Goal: Navigation & Orientation: Find specific page/section

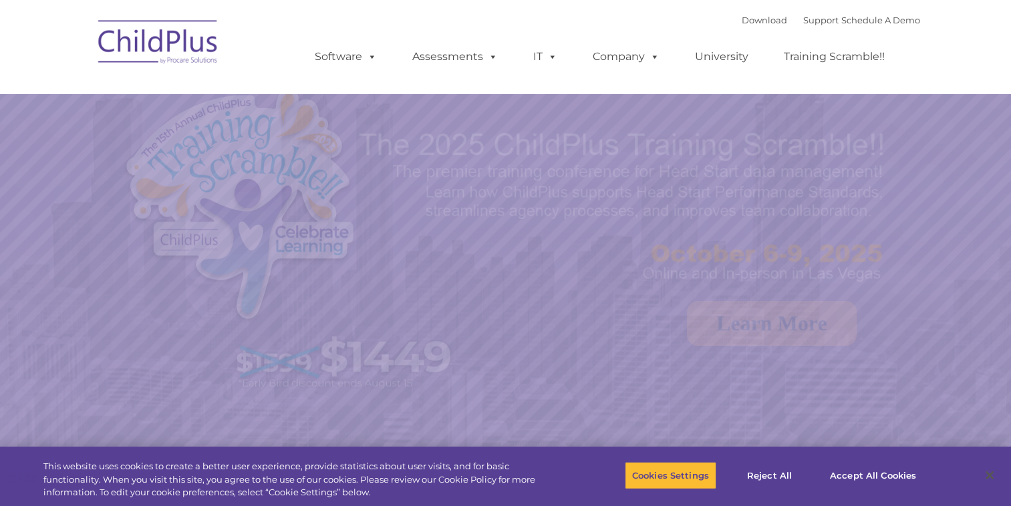
select select "MEDIUM"
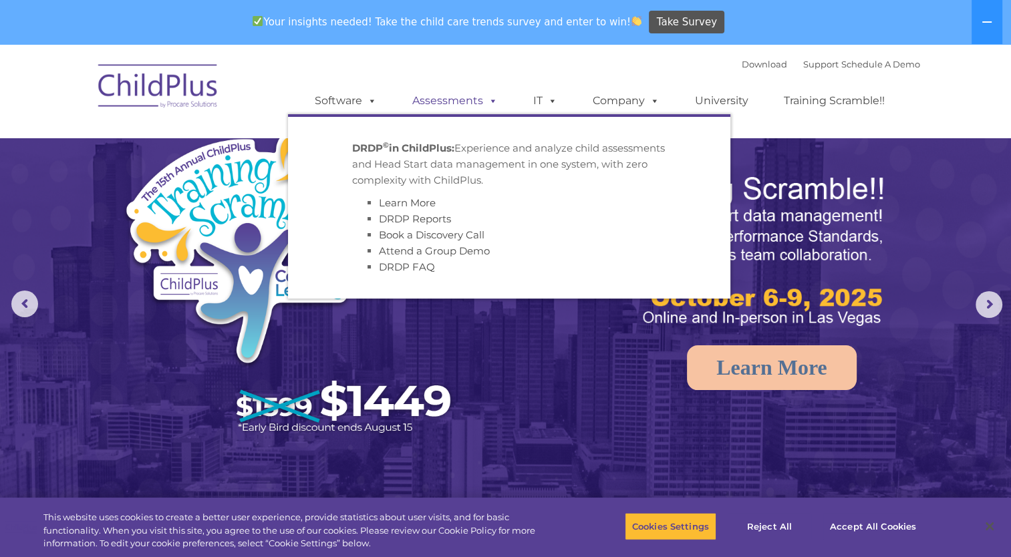
click at [488, 94] on span at bounding box center [490, 100] width 15 height 13
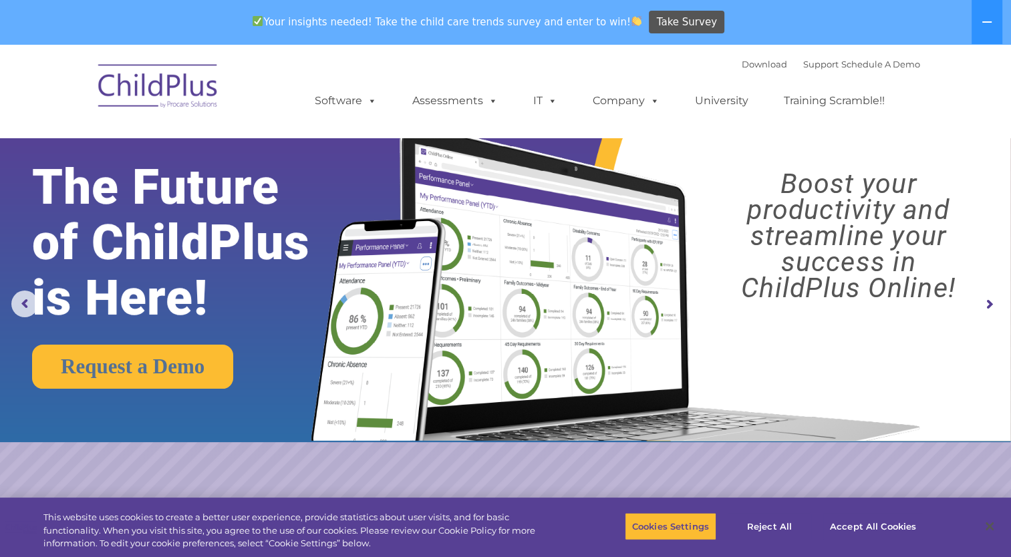
click at [980, 0] on div at bounding box center [505, 0] width 1011 height 0
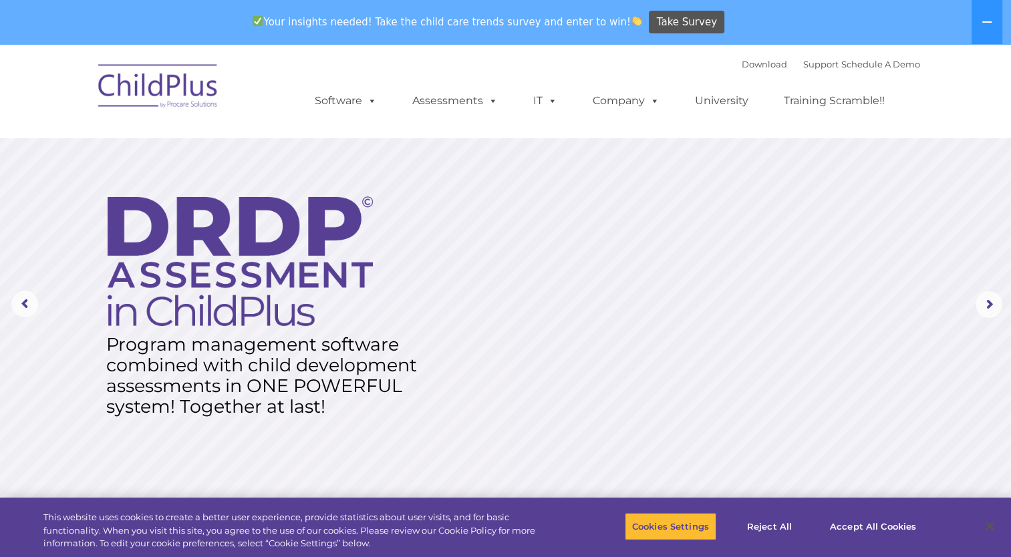
click at [984, 0] on div at bounding box center [505, 0] width 1011 height 0
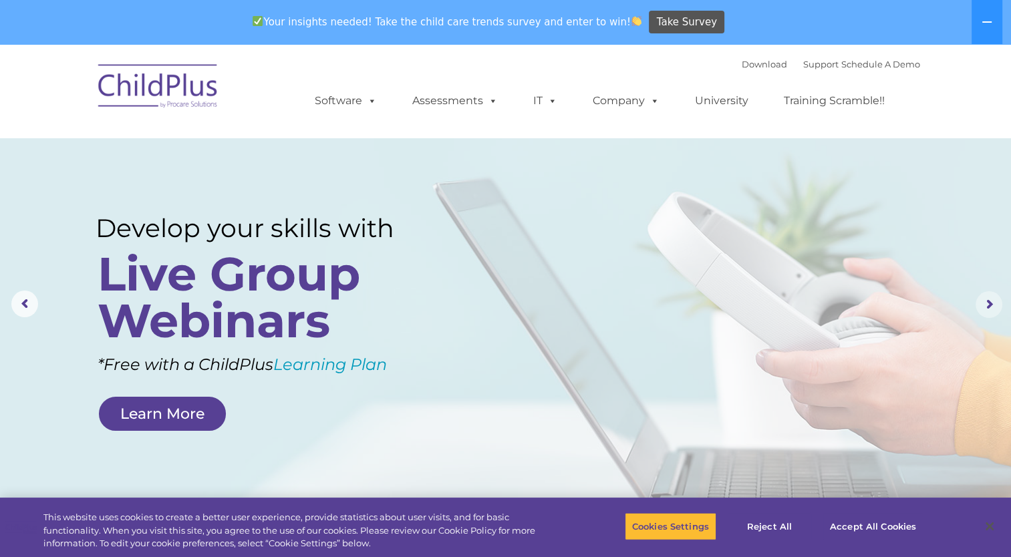
click at [989, 300] on rs-arrow at bounding box center [989, 304] width 27 height 27
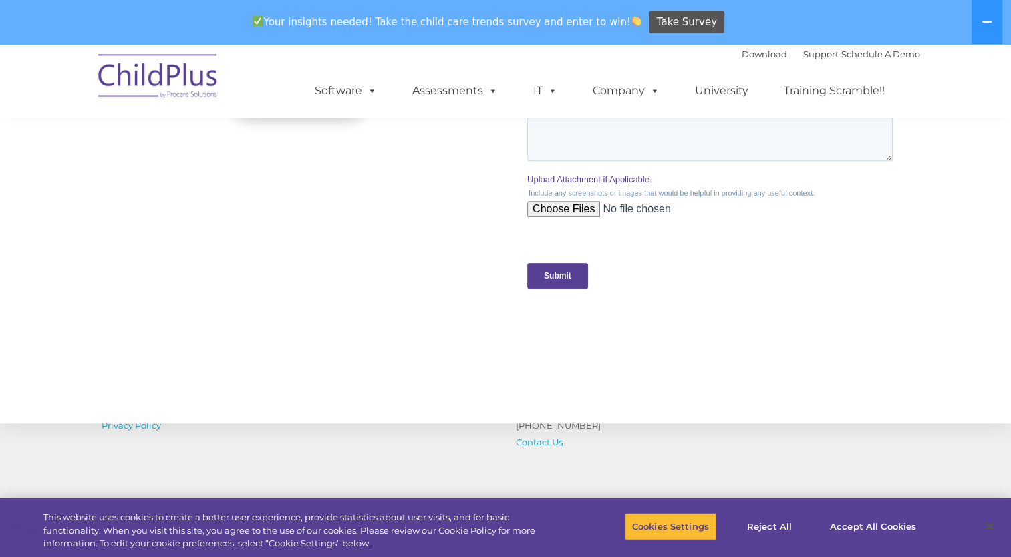
scroll to position [1441, 0]
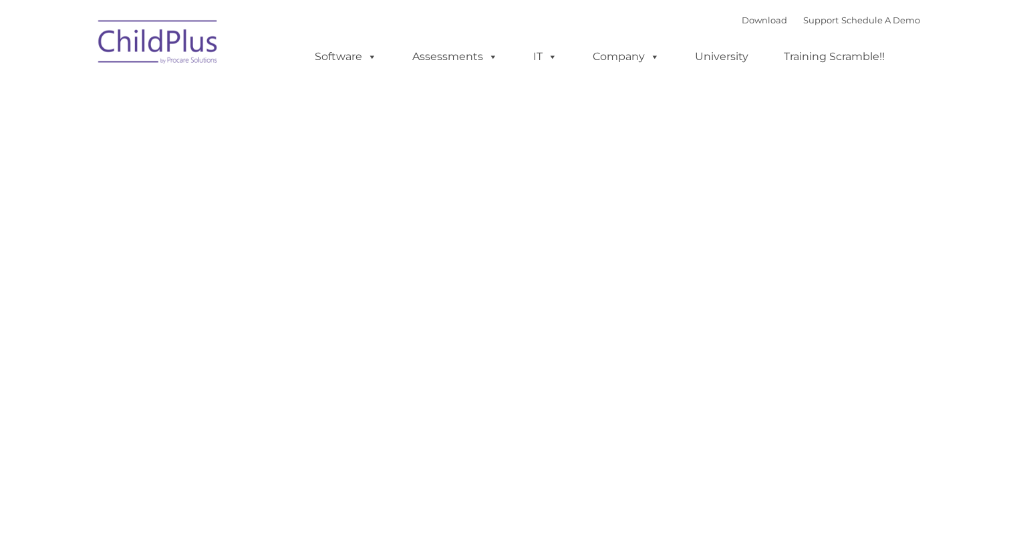
type input ""
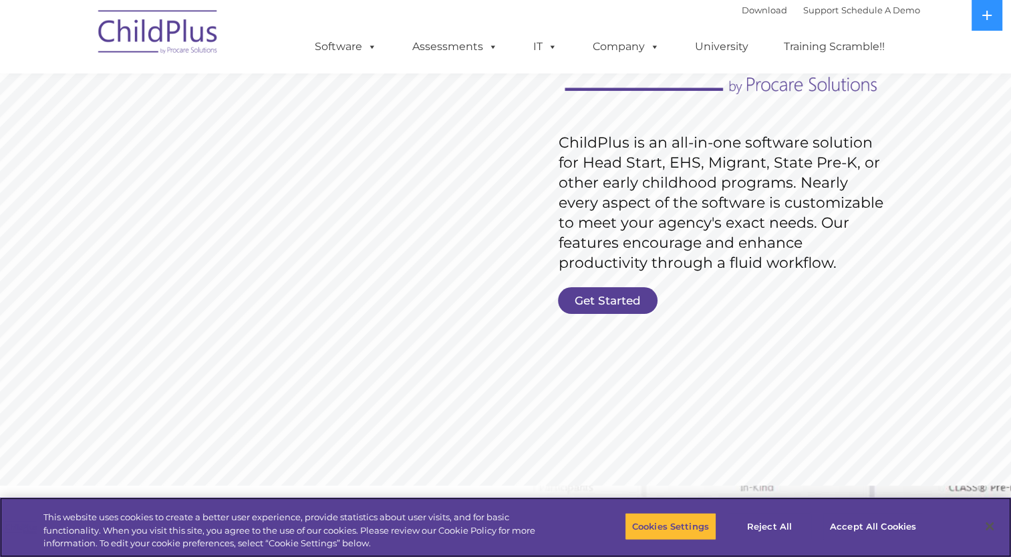
scroll to position [163, 0]
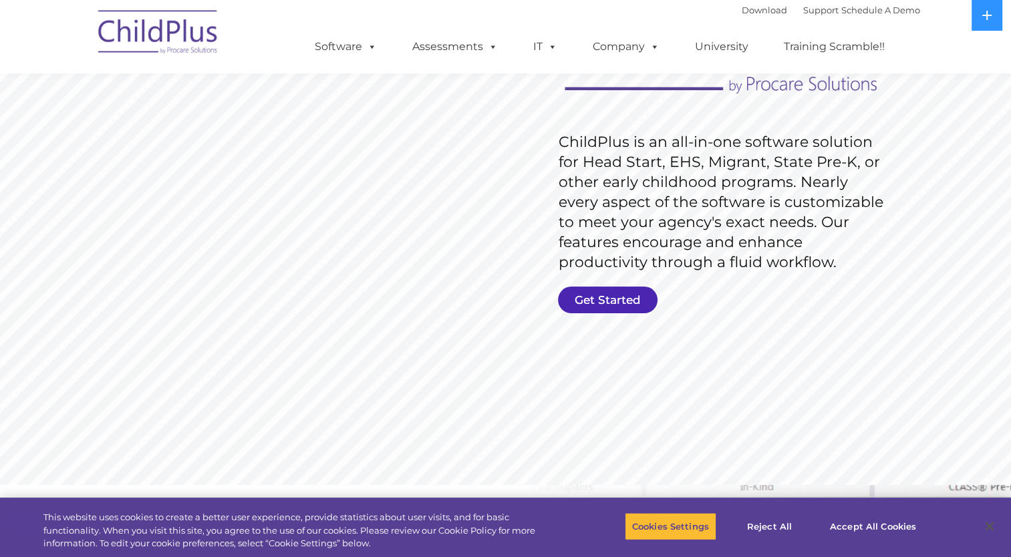
click at [591, 293] on link "Get Started" at bounding box center [608, 300] width 100 height 27
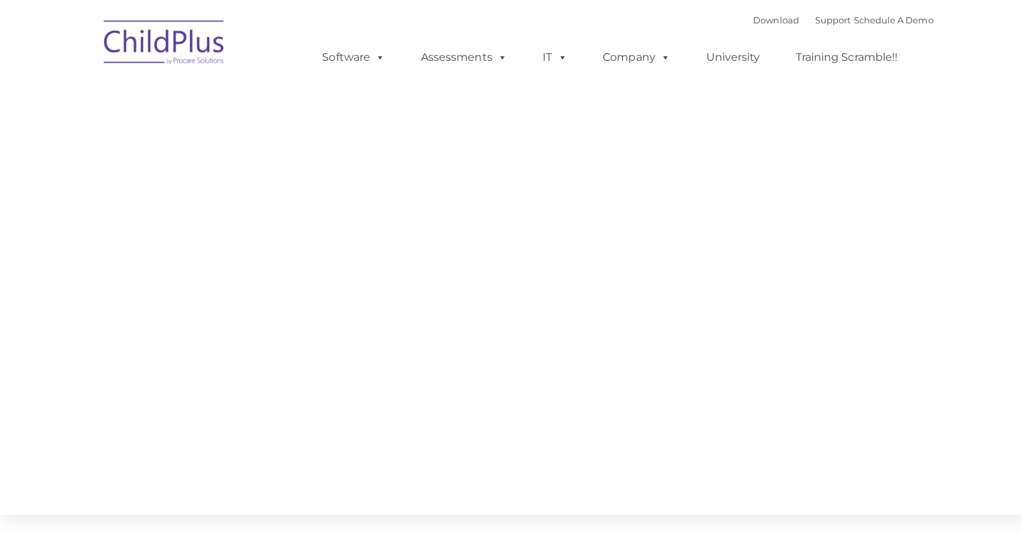
type input ""
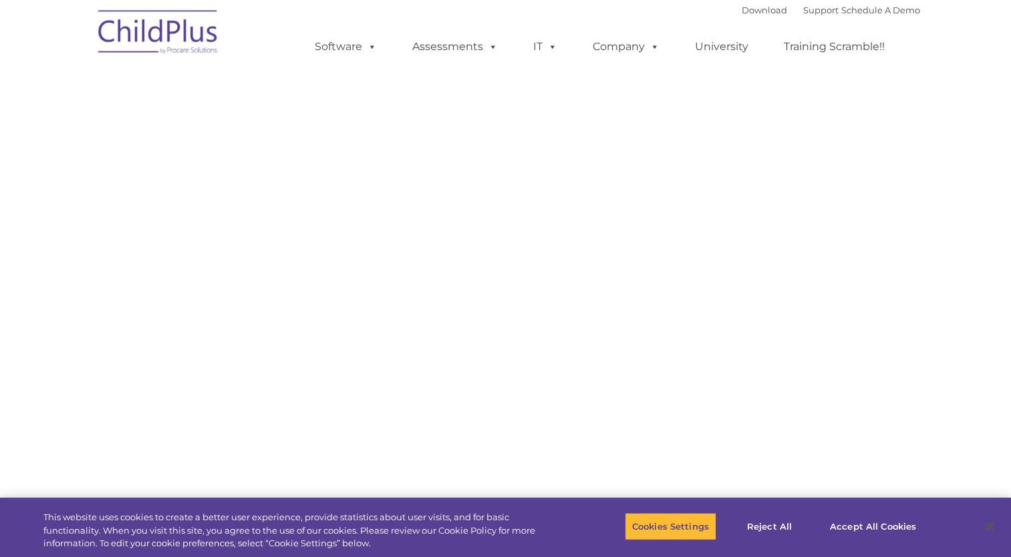
select select "MEDIUM"
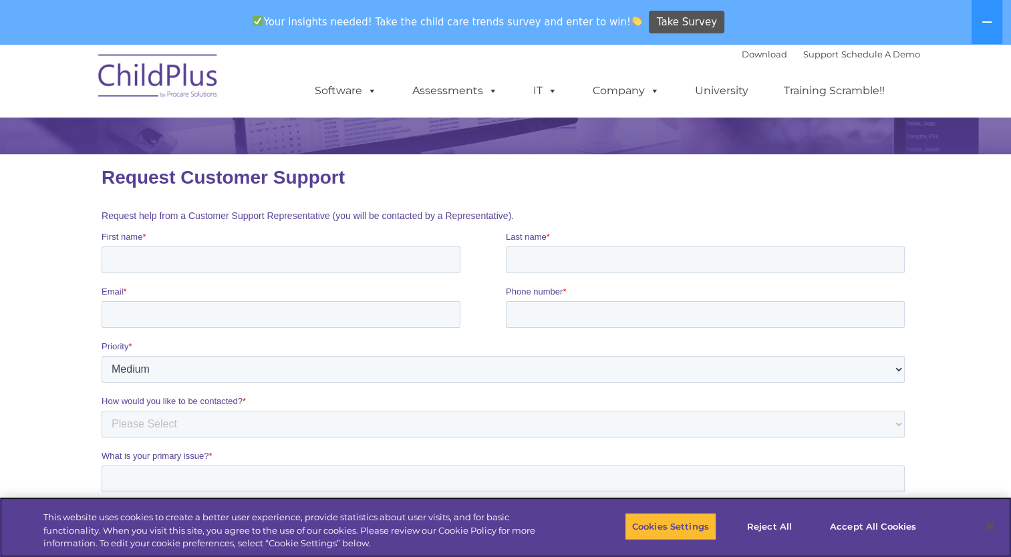
scroll to position [116, 0]
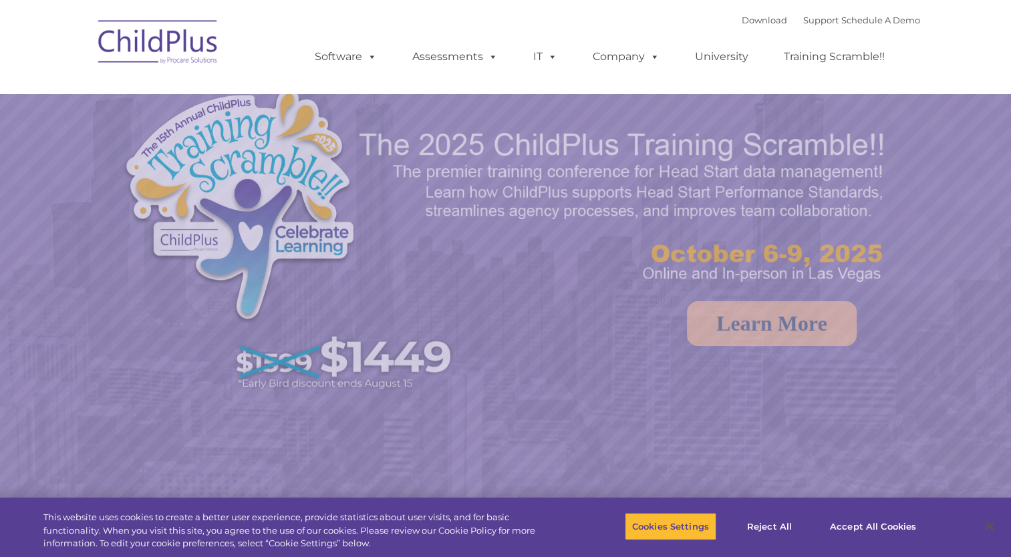
select select "MEDIUM"
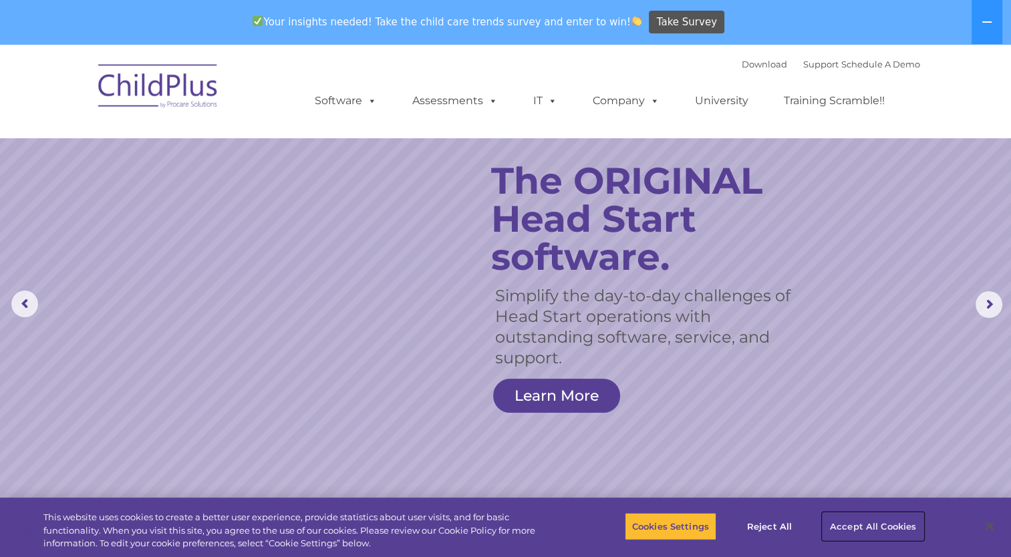
click at [857, 531] on button "Accept All Cookies" at bounding box center [873, 526] width 101 height 28
